Goal: Navigation & Orientation: Find specific page/section

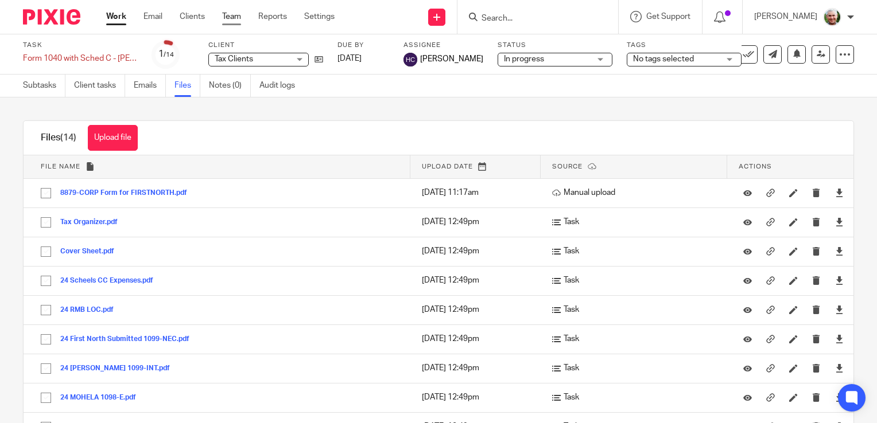
click at [238, 17] on link "Team" at bounding box center [231, 16] width 19 height 11
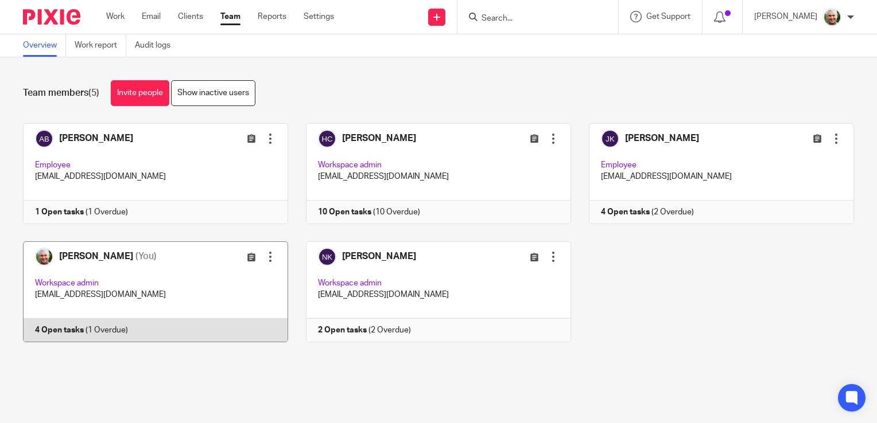
click at [186, 289] on link at bounding box center [146, 292] width 283 height 101
